Goal: Task Accomplishment & Management: Complete application form

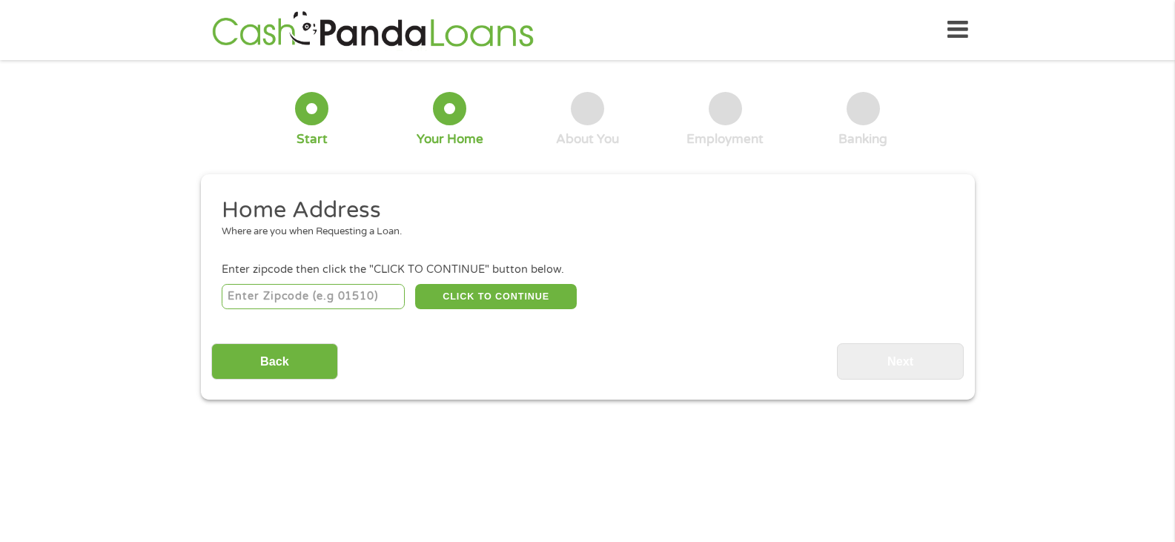
click at [328, 298] on input "number" at bounding box center [313, 296] width 183 height 25
type input "43215"
click at [465, 287] on button "CLICK TO CONTINUE" at bounding box center [496, 296] width 162 height 25
type input "43215"
type input "Columbus"
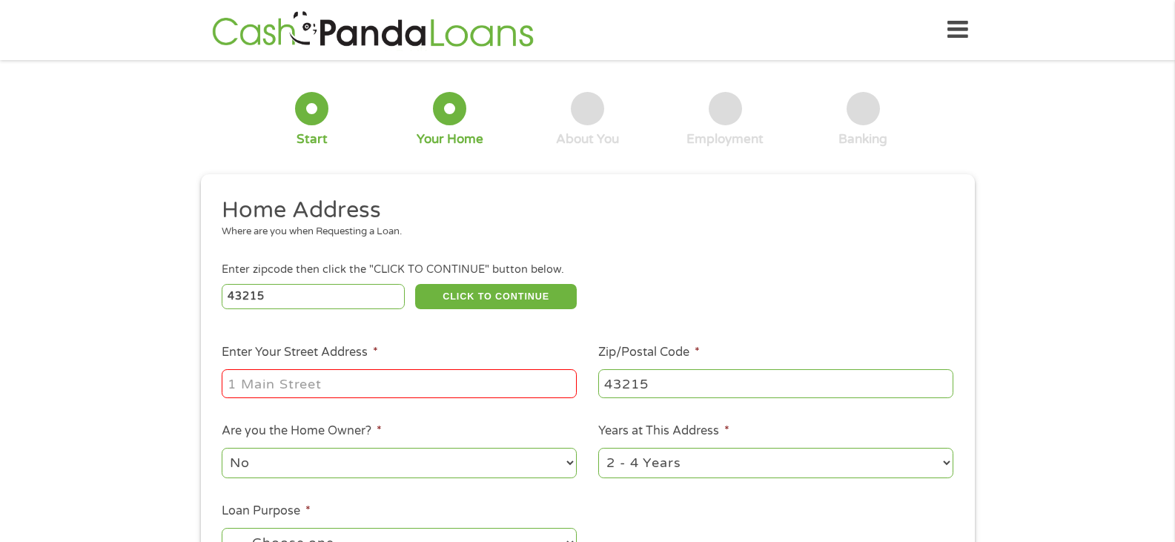
click at [439, 379] on input "Enter Your Street Address *" at bounding box center [399, 383] width 355 height 28
type input "[STREET_ADDRESS]"
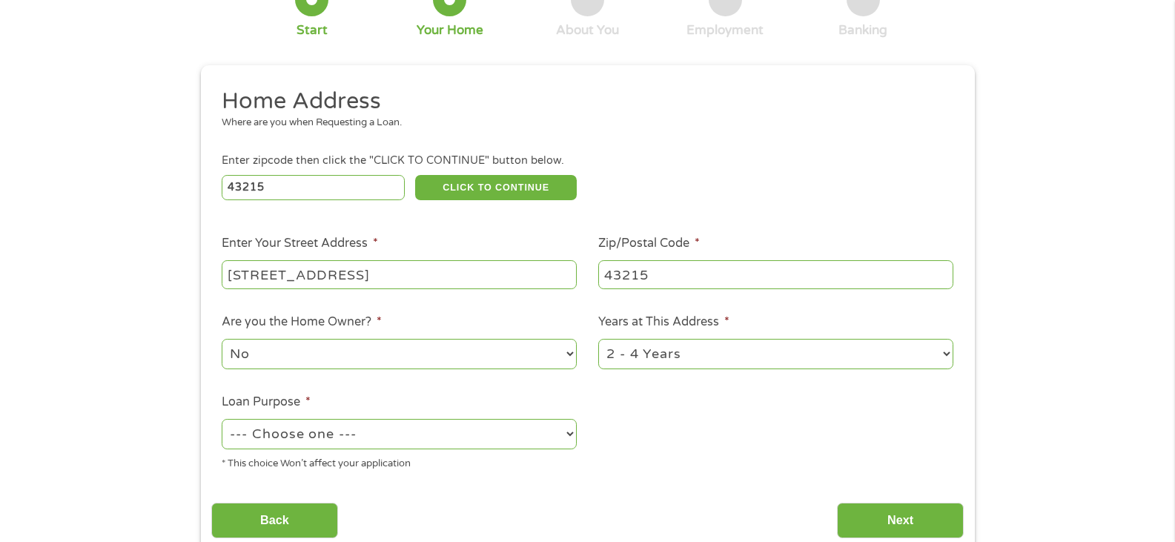
scroll to position [148, 0]
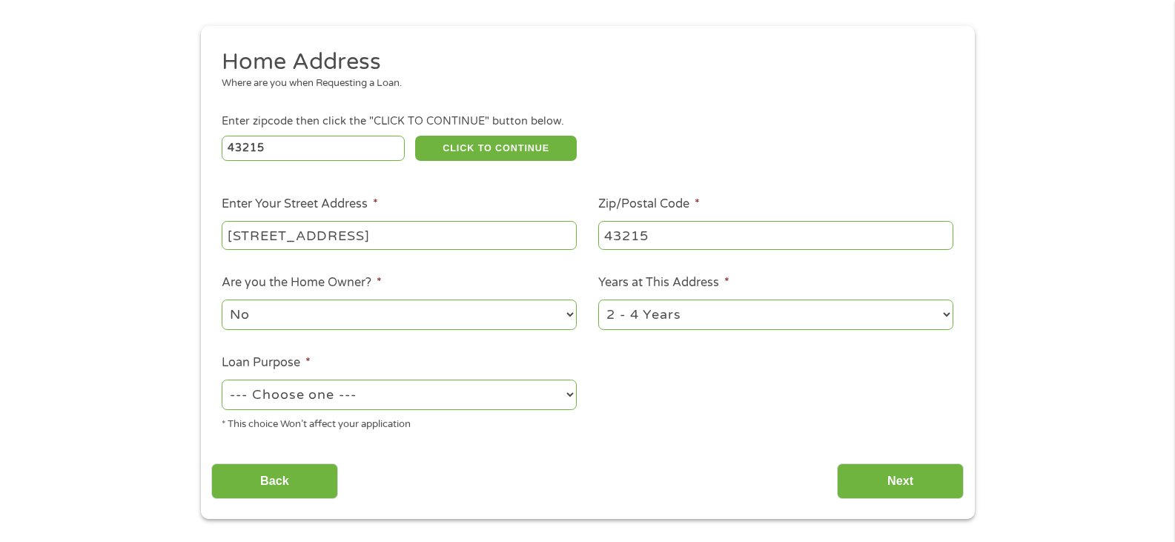
click at [564, 319] on select "No Yes" at bounding box center [399, 314] width 355 height 30
click at [222, 299] on select "No Yes" at bounding box center [399, 314] width 355 height 30
click at [687, 319] on select "1 Year or less 1 - 2 Years 2 - 4 Years Over 4 Years" at bounding box center [775, 314] width 355 height 30
select select "12months"
click at [598, 299] on select "1 Year or less 1 - 2 Years 2 - 4 Years Over 4 Years" at bounding box center [775, 314] width 355 height 30
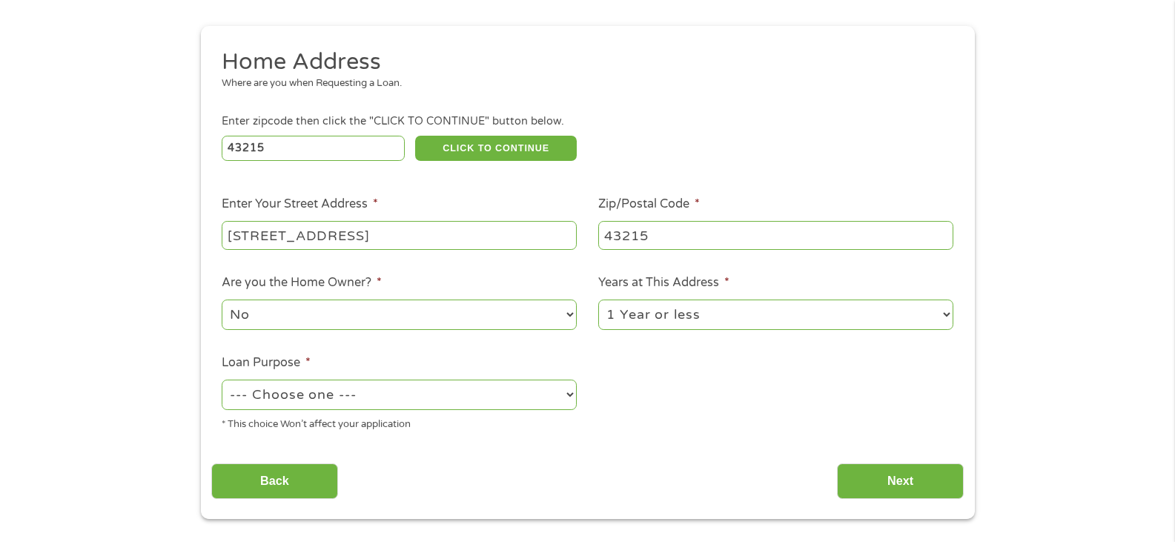
click at [440, 394] on select "--- Choose one --- Pay Bills Debt Consolidation Home Improvement Major Purchase…" at bounding box center [399, 394] width 355 height 30
select select "paybills"
click at [222, 379] on select "--- Choose one --- Pay Bills Debt Consolidation Home Improvement Major Purchase…" at bounding box center [399, 394] width 355 height 30
click at [904, 476] on input "Next" at bounding box center [900, 481] width 127 height 36
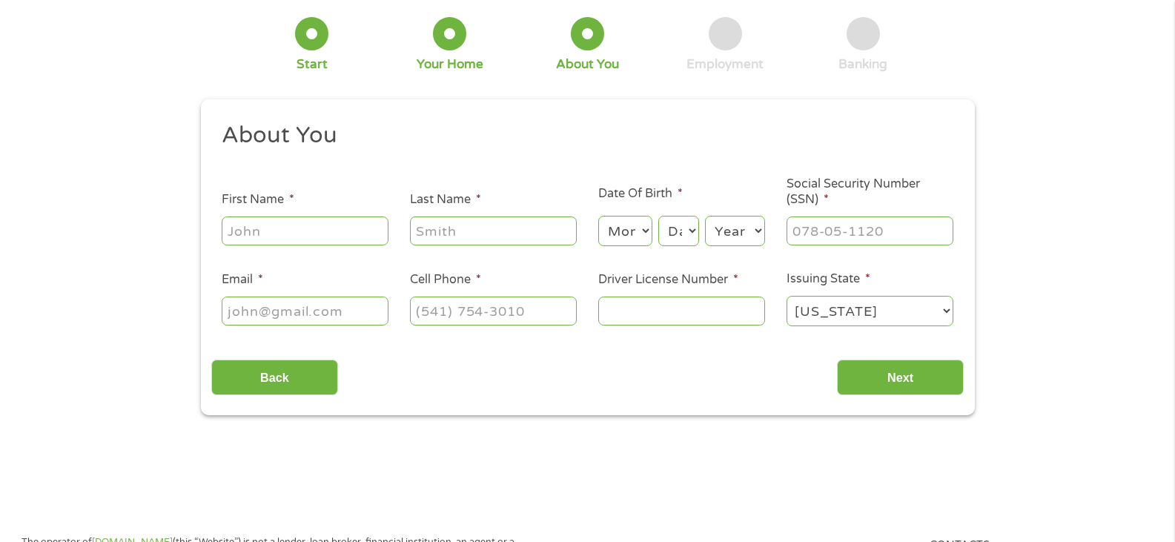
scroll to position [0, 0]
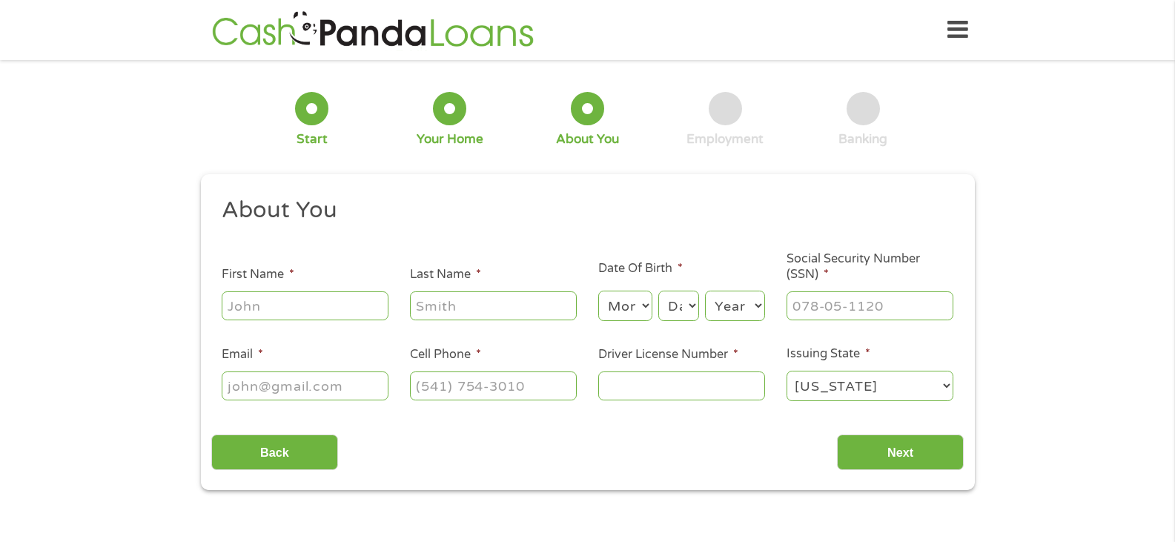
click at [345, 299] on input "First Name *" at bounding box center [305, 305] width 167 height 28
type input "[PERSON_NAME]"
type input "[PERSON_NAME][EMAIL_ADDRESS][DOMAIN_NAME]"
type input "[PHONE_NUMBER]"
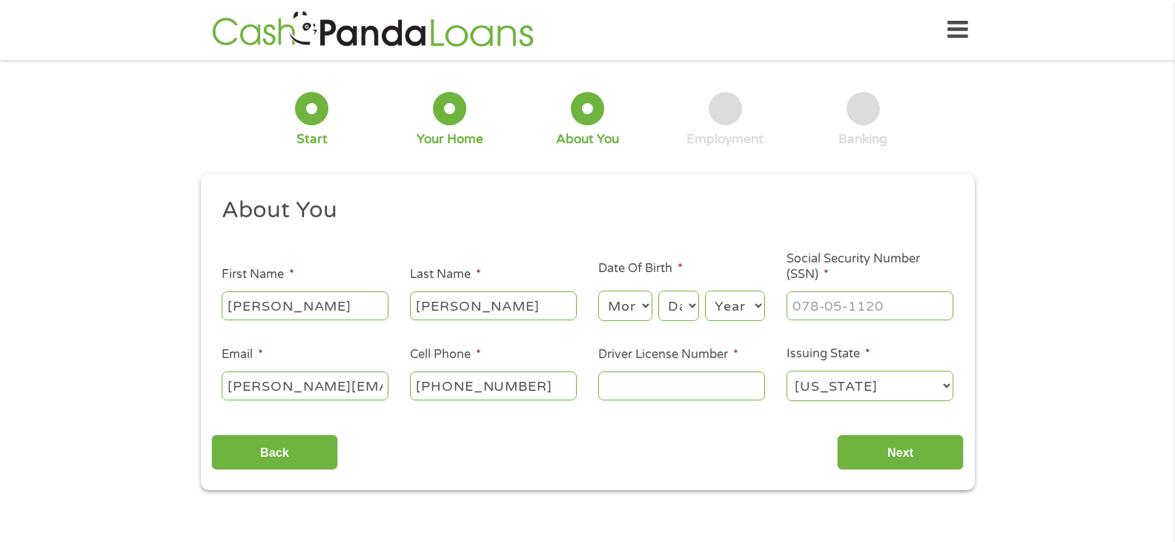
click at [648, 306] on select "Month 1 2 3 4 5 6 7 8 9 10 11 12" at bounding box center [625, 306] width 54 height 30
select select "8"
click at [598, 291] on select "Month 1 2 3 4 5 6 7 8 9 10 11 12" at bounding box center [625, 306] width 54 height 30
click at [694, 305] on select "Day 1 2 3 4 5 6 7 8 9 10 11 12 13 14 15 16 17 18 19 20 21 22 23 24 25 26 27 28 …" at bounding box center [678, 306] width 40 height 30
select select "29"
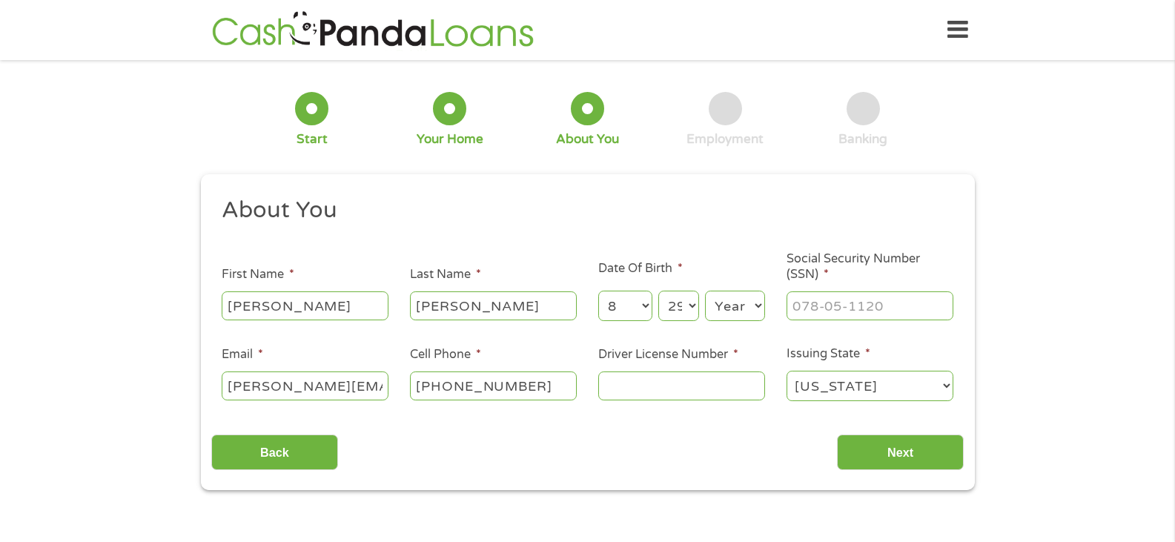
click at [658, 291] on select "Day 1 2 3 4 5 6 7 8 9 10 11 12 13 14 15 16 17 18 19 20 21 22 23 24 25 26 27 28 …" at bounding box center [678, 306] width 40 height 30
click at [743, 311] on select "Year [DATE] 2006 2005 2004 2003 2002 2001 2000 1999 1998 1997 1996 1995 1994 19…" at bounding box center [735, 306] width 60 height 30
select select "1969"
click at [705, 291] on select "Year [DATE] 2006 2005 2004 2003 2002 2001 2000 1999 1998 1997 1996 1995 1994 19…" at bounding box center [735, 306] width 60 height 30
click at [833, 315] on input "___-__-____" at bounding box center [869, 305] width 167 height 28
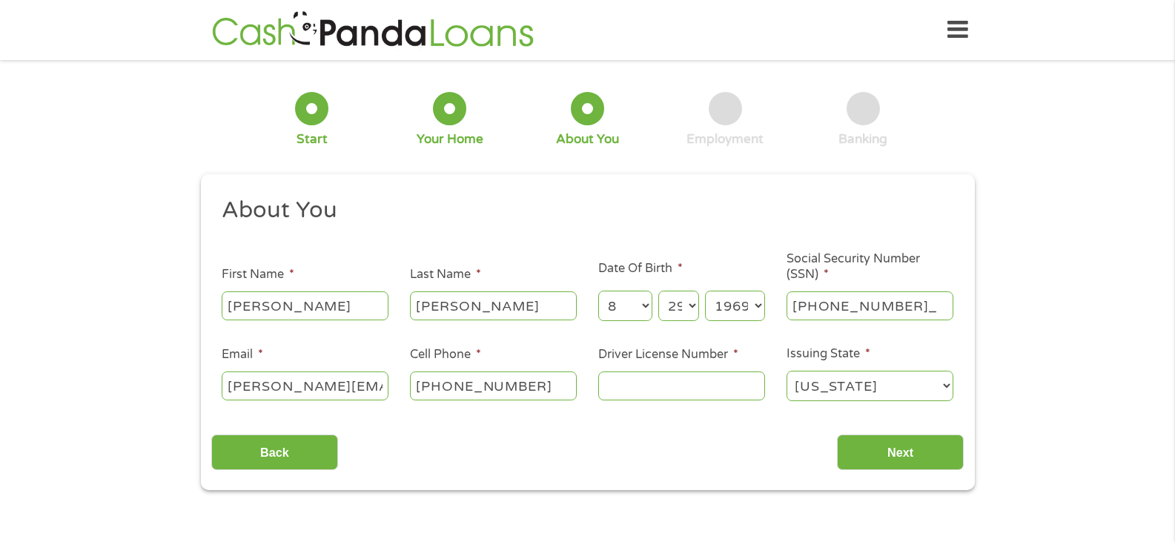
type input "278-58-1182"
click at [719, 388] on input "Driver License Number *" at bounding box center [681, 385] width 167 height 28
click at [621, 393] on input "Rh757172" at bounding box center [681, 385] width 167 height 28
type input "RH757172"
click at [884, 454] on input "Next" at bounding box center [900, 452] width 127 height 36
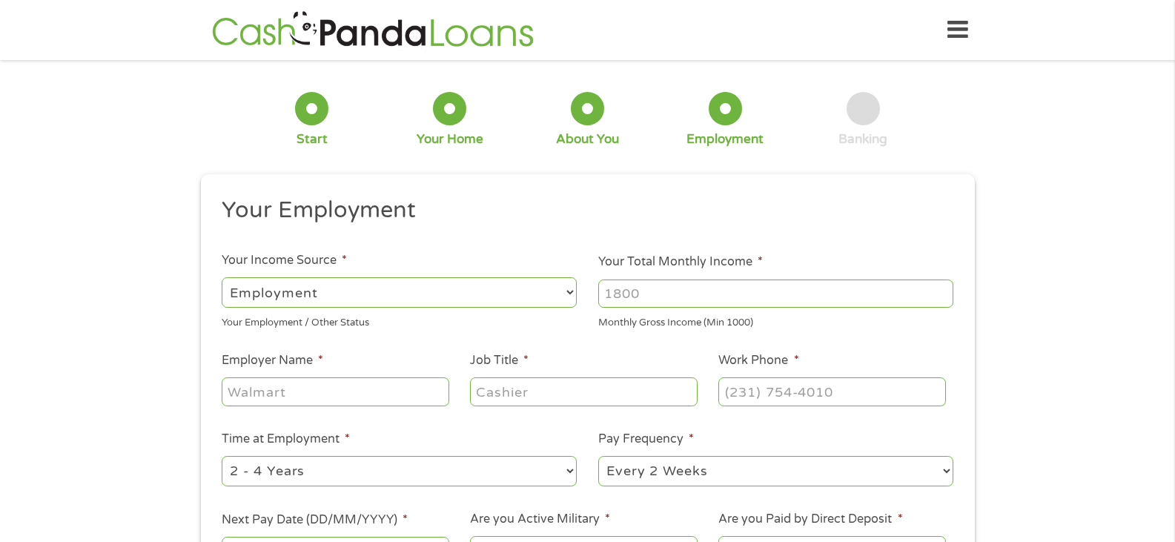
scroll to position [6, 6]
click at [568, 286] on select "--- Choose one --- Employment [DEMOGRAPHIC_DATA] Benefits" at bounding box center [399, 292] width 355 height 30
select select "selfEmployed"
click at [222, 277] on select "--- Choose one --- Employment [DEMOGRAPHIC_DATA] Benefits" at bounding box center [399, 292] width 355 height 30
click at [654, 301] on input "Your Total Monthly Income *" at bounding box center [775, 293] width 355 height 28
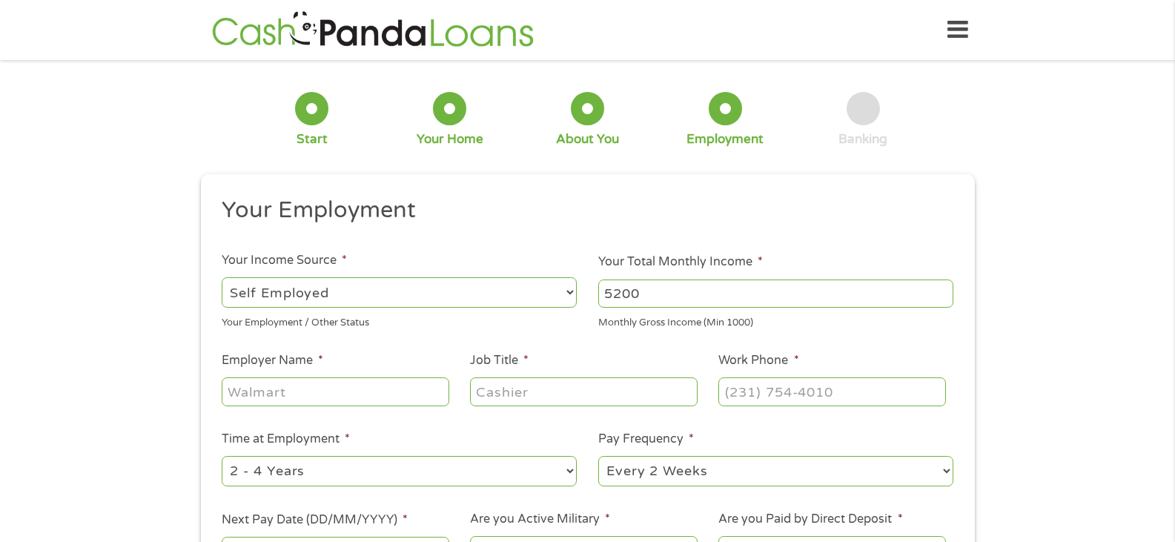
type input "5200"
click at [358, 396] on input "Employer Name *" at bounding box center [335, 391] width 227 height 28
type input "Self Employed"
type input "Grant Consultant"
type input "[PHONE_NUMBER]"
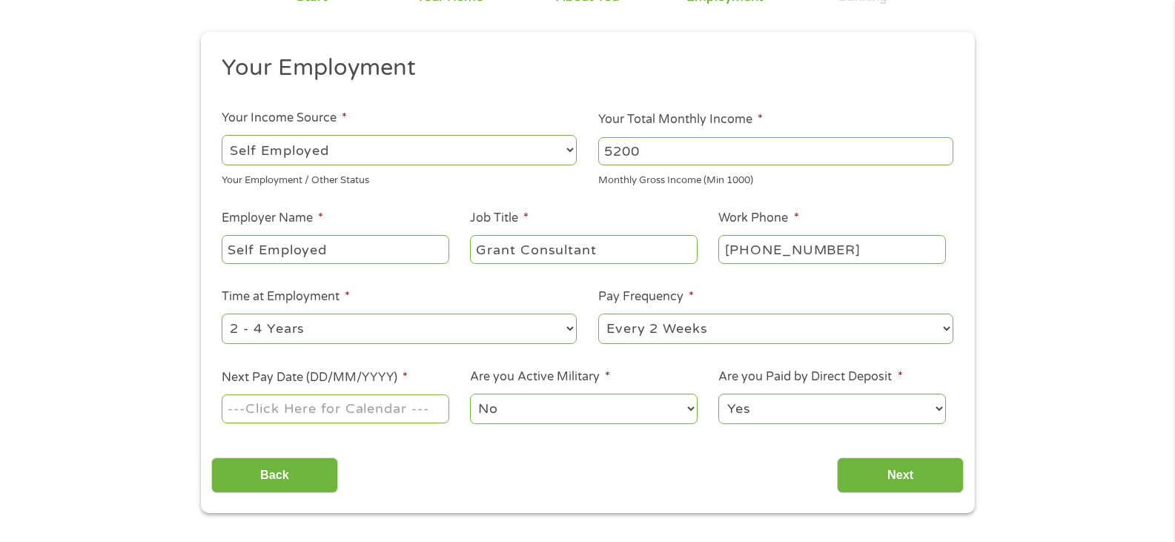
scroll to position [148, 0]
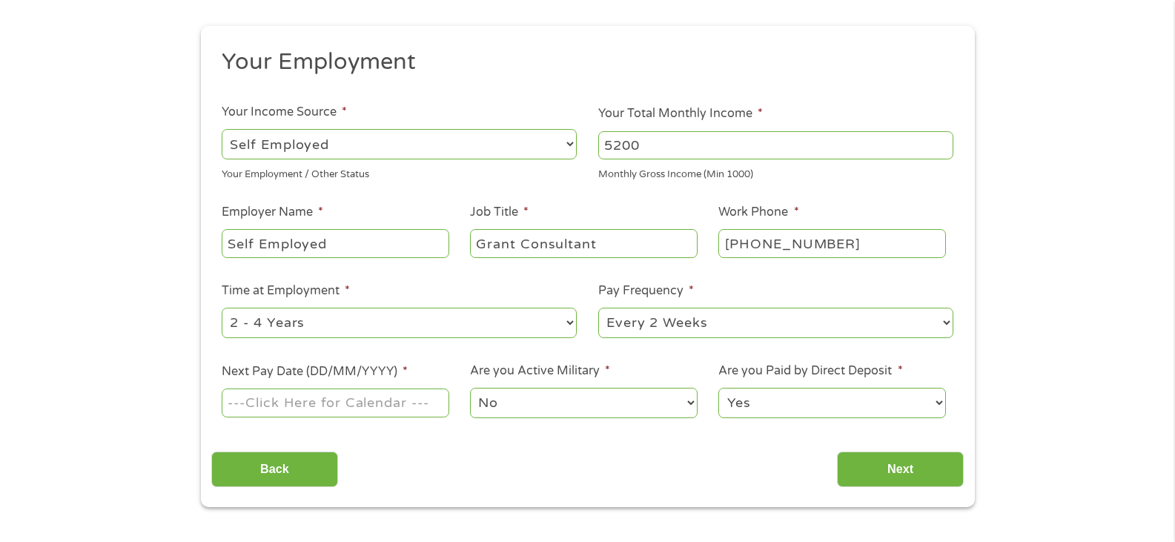
click at [573, 322] on select "--- Choose one --- 1 Year or less 1 - 2 Years 2 - 4 Years Over 4 Years" at bounding box center [399, 323] width 355 height 30
select select "60months"
click at [222, 308] on select "--- Choose one --- 1 Year or less 1 - 2 Years 2 - 4 Years Over 4 Years" at bounding box center [399, 323] width 355 height 30
click at [422, 407] on input "Next Pay Date (DD/MM/YYYY) *" at bounding box center [335, 402] width 227 height 28
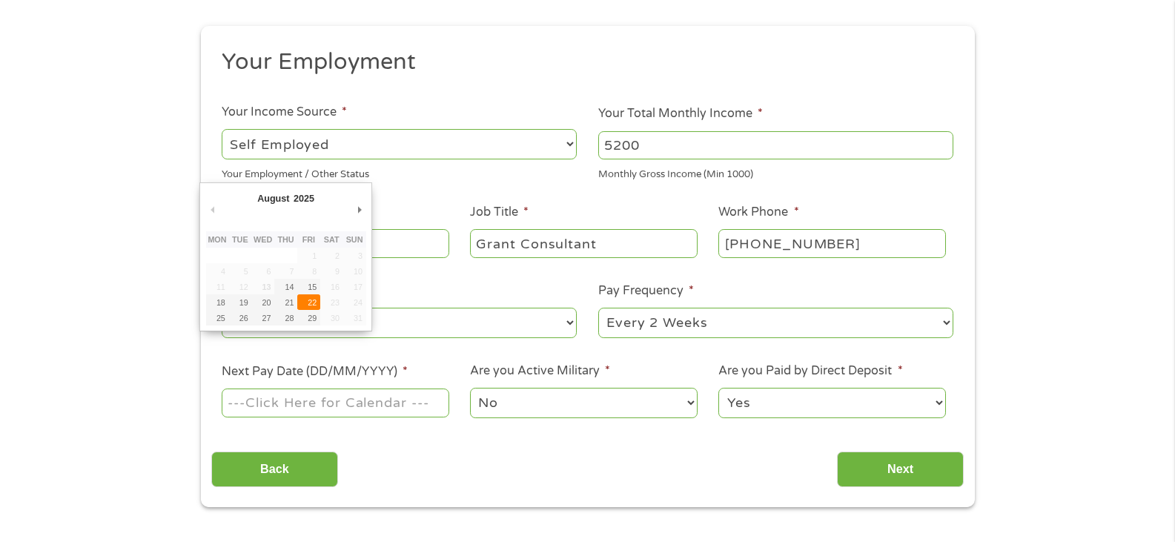
type input "[DATE]"
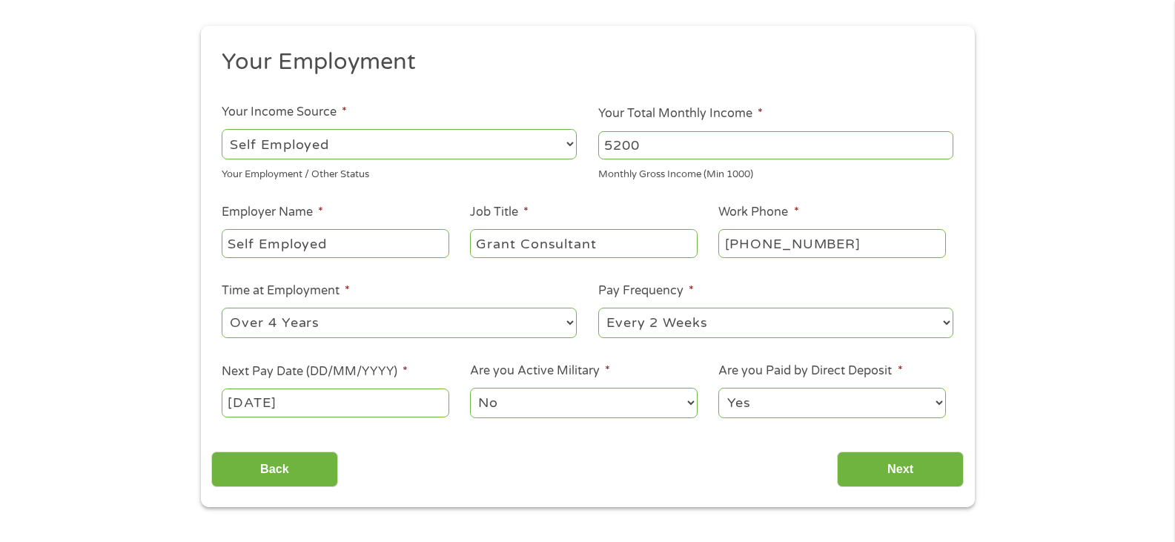
click at [549, 402] on select "No Yes" at bounding box center [583, 403] width 227 height 30
click at [762, 396] on select "Yes No" at bounding box center [831, 403] width 227 height 30
click at [718, 388] on select "Yes No" at bounding box center [831, 403] width 227 height 30
click at [910, 466] on input "Next" at bounding box center [900, 469] width 127 height 36
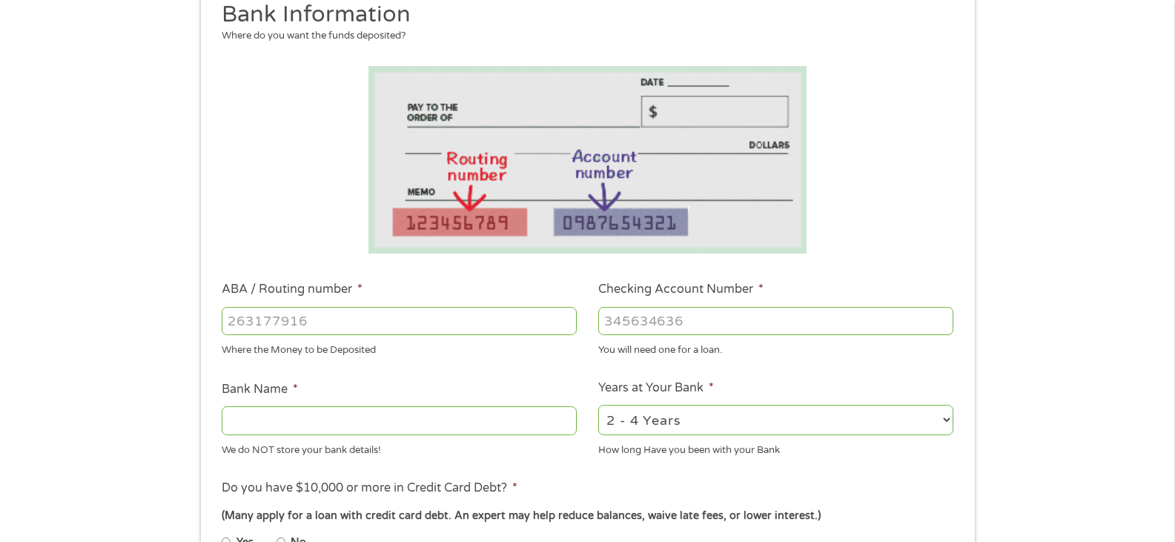
scroll to position [222, 0]
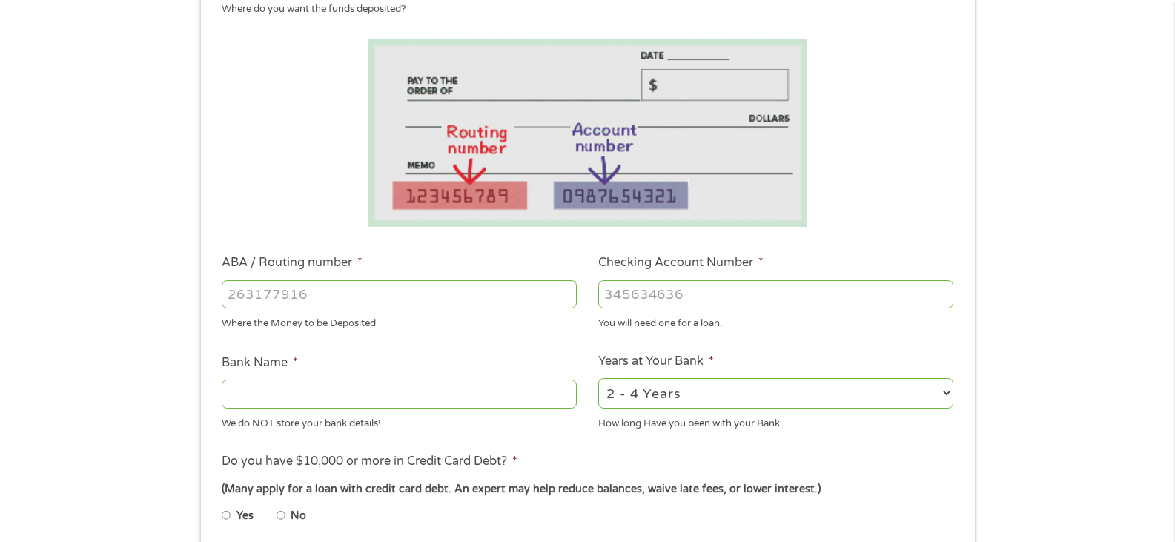
click at [342, 299] on input "ABA / Routing number *" at bounding box center [399, 294] width 355 height 28
type input "041000124"
type input "PNC BANK [US_STATE]"
type input "041000124"
click at [631, 294] on input "Checking Account Number *" at bounding box center [775, 294] width 355 height 28
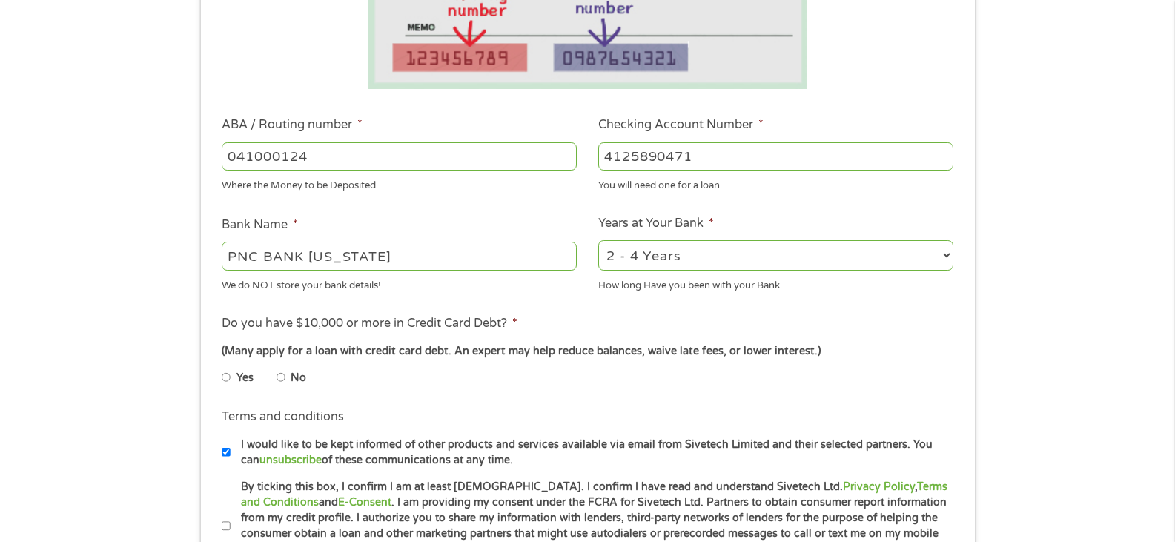
scroll to position [371, 0]
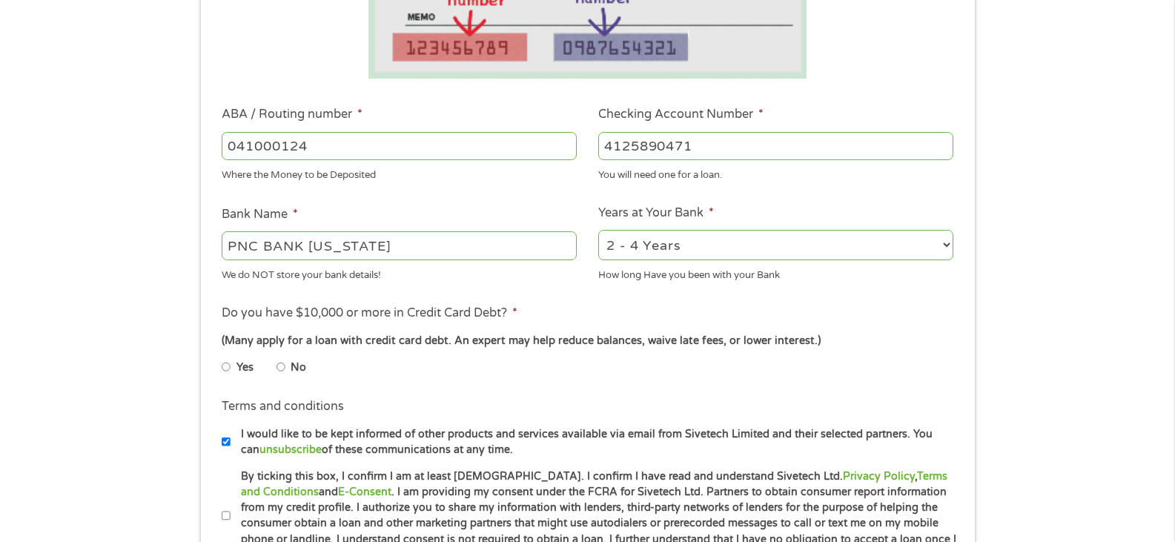
type input "4125890471"
click at [948, 245] on select "2 - 4 Years 6 - 12 Months 1 - 2 Years Over 4 Years" at bounding box center [775, 245] width 355 height 30
select select "60months"
click at [598, 230] on select "2 - 4 Years 6 - 12 Months 1 - 2 Years Over 4 Years" at bounding box center [775, 245] width 355 height 30
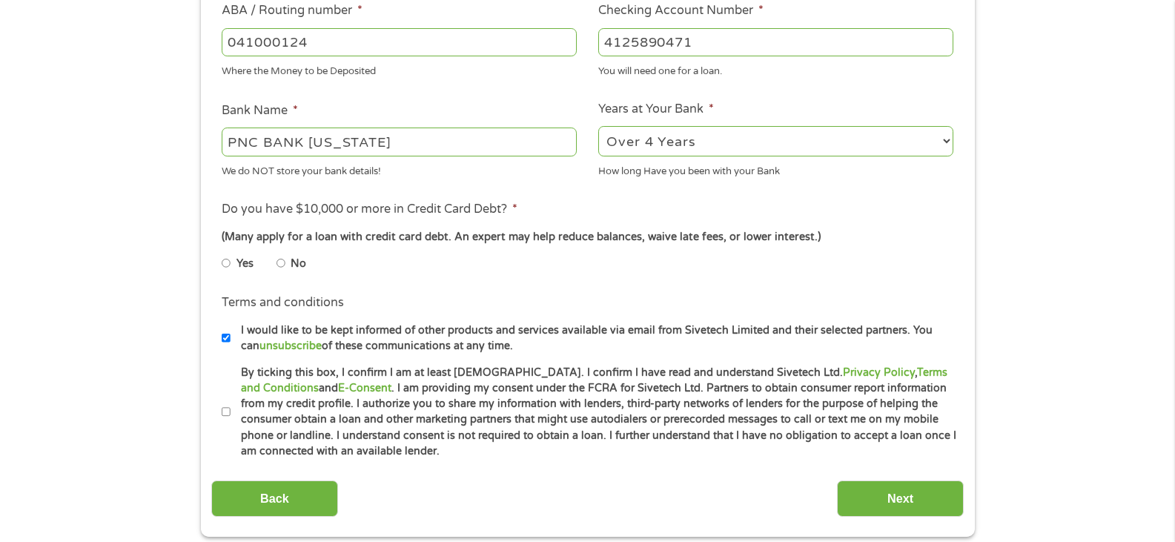
scroll to position [519, 0]
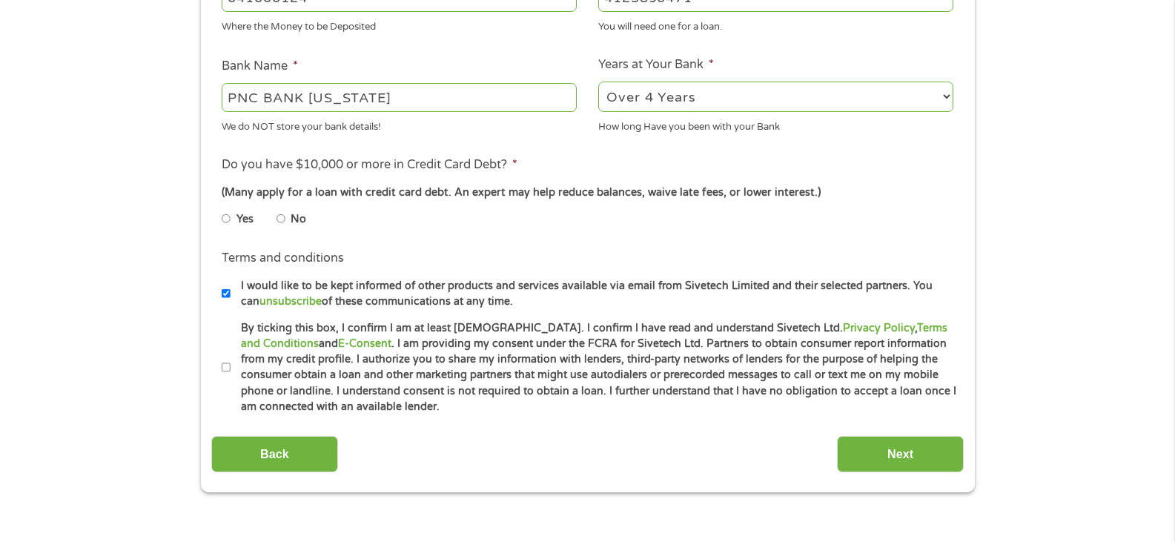
click at [282, 215] on input "No" at bounding box center [280, 219] width 9 height 24
radio input "true"
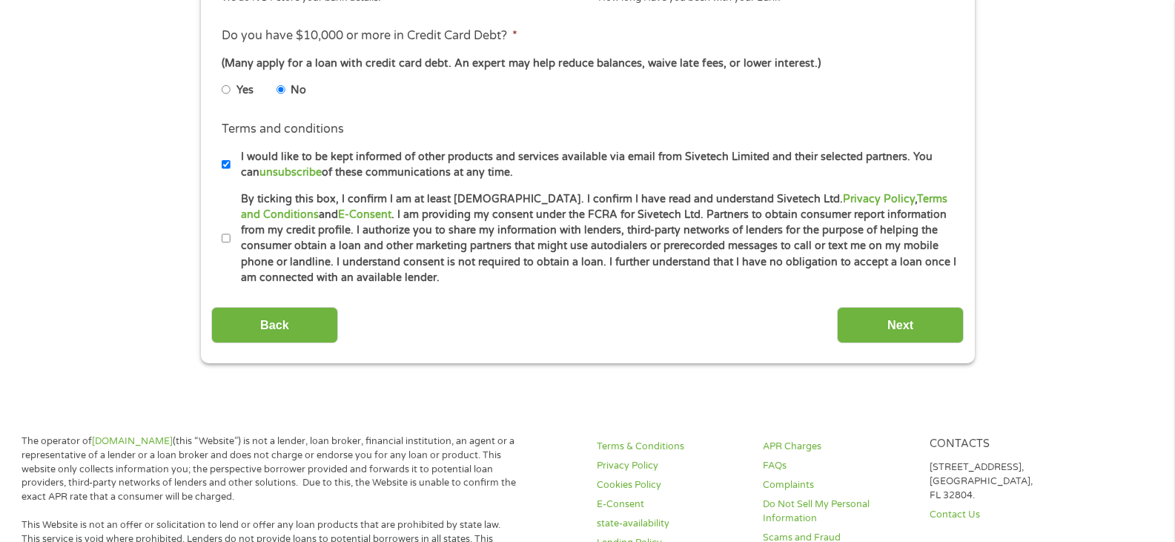
scroll to position [667, 0]
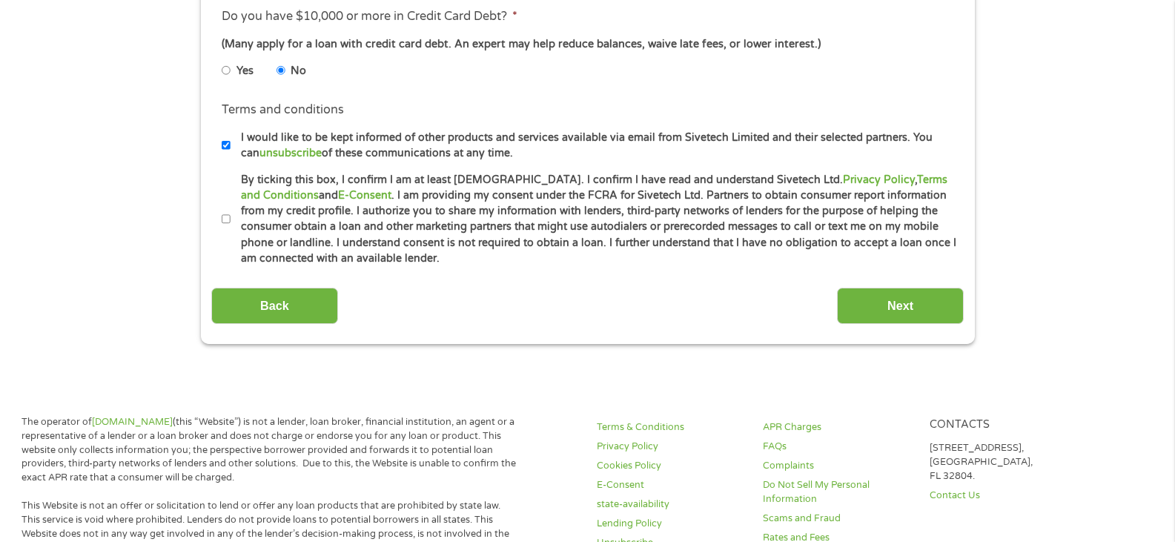
click at [226, 220] on input "By ticking this box, I confirm I am at least [DEMOGRAPHIC_DATA]. I confirm I ha…" at bounding box center [226, 220] width 9 height 24
checkbox input "true"
click at [941, 310] on input "Next" at bounding box center [900, 306] width 127 height 36
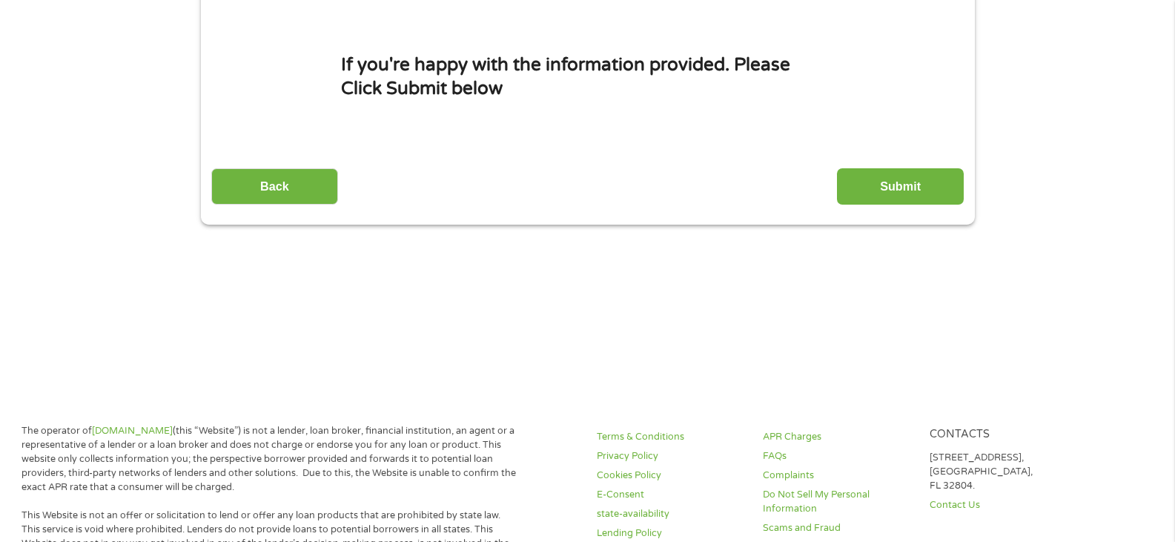
scroll to position [0, 0]
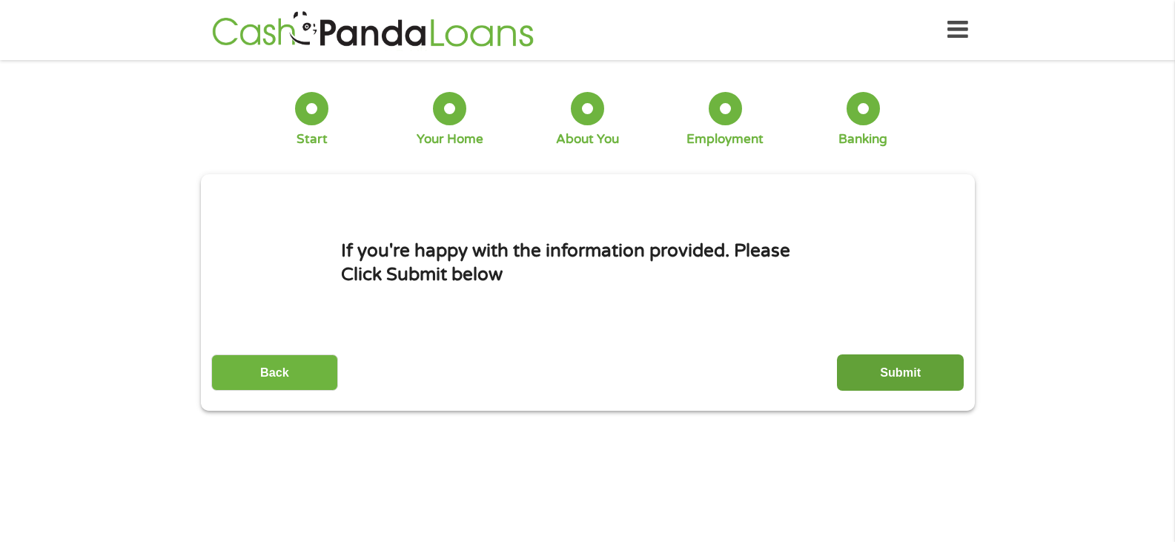
click at [930, 370] on input "Submit" at bounding box center [900, 372] width 127 height 36
